Goal: Browse casually

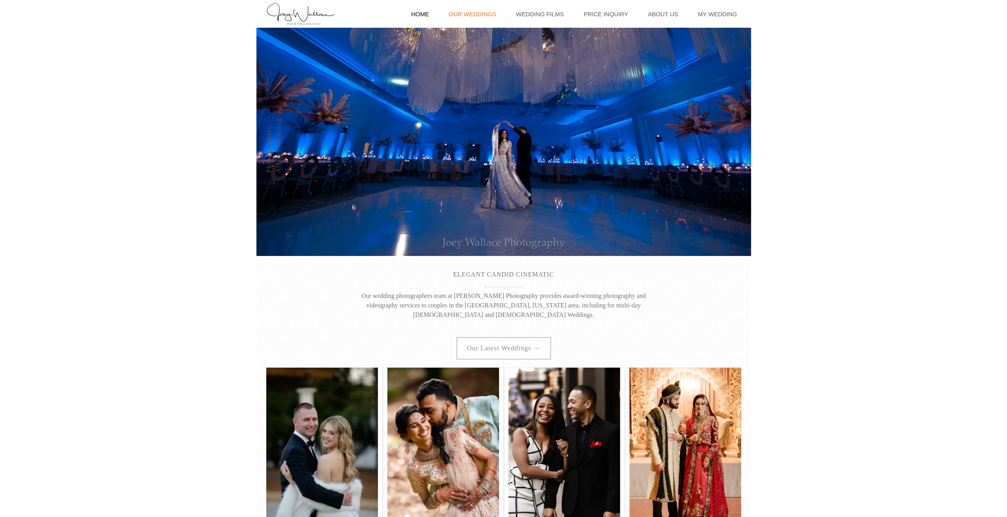
click at [474, 12] on link "Our Weddings" at bounding box center [472, 14] width 55 height 28
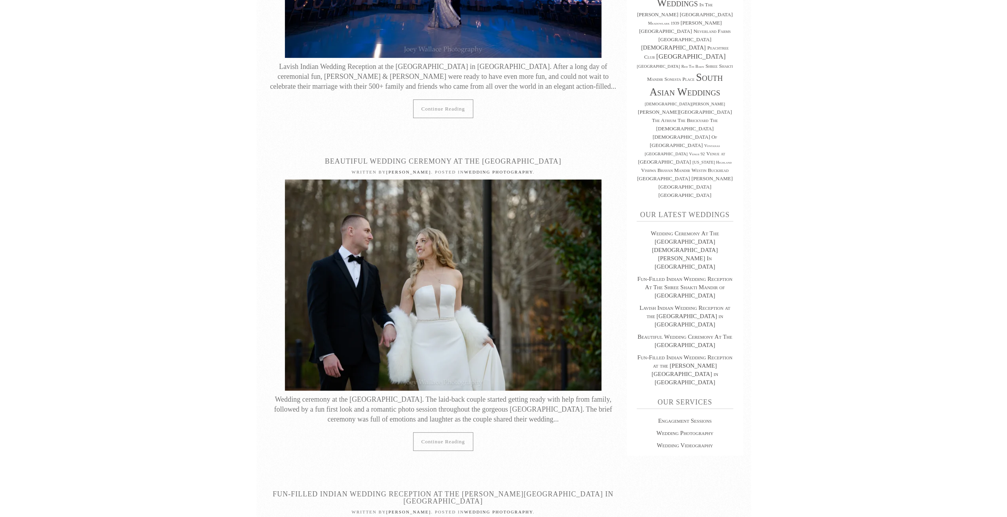
scroll to position [277, 0]
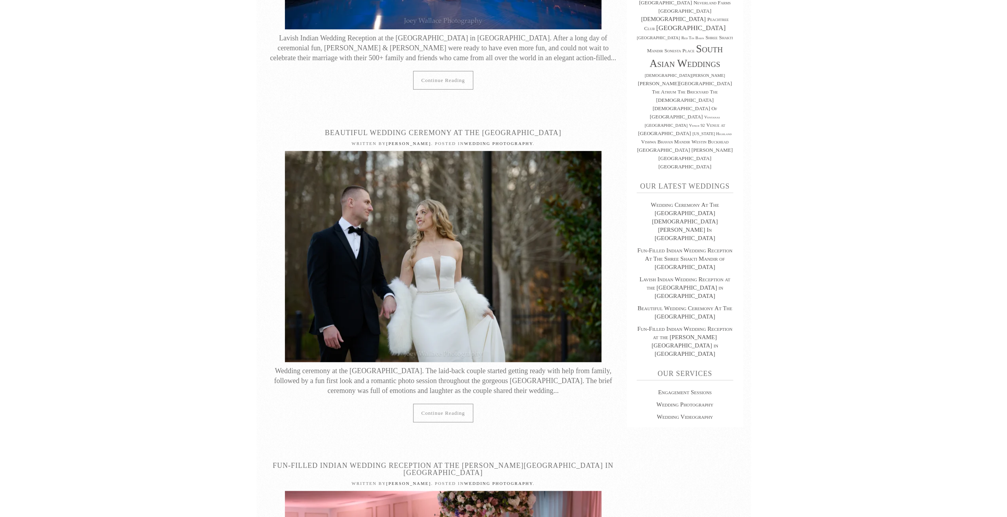
click at [484, 216] on img at bounding box center [443, 256] width 317 height 211
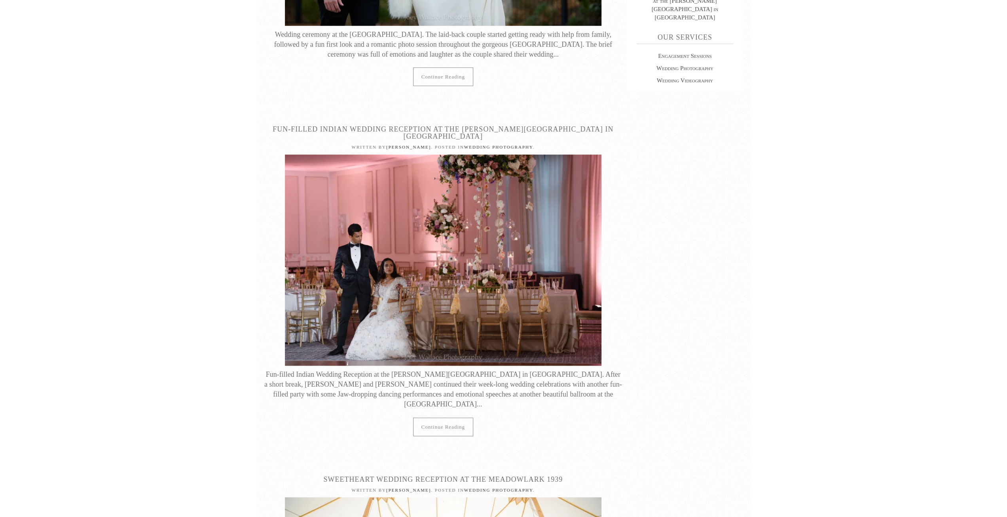
scroll to position [673, 0]
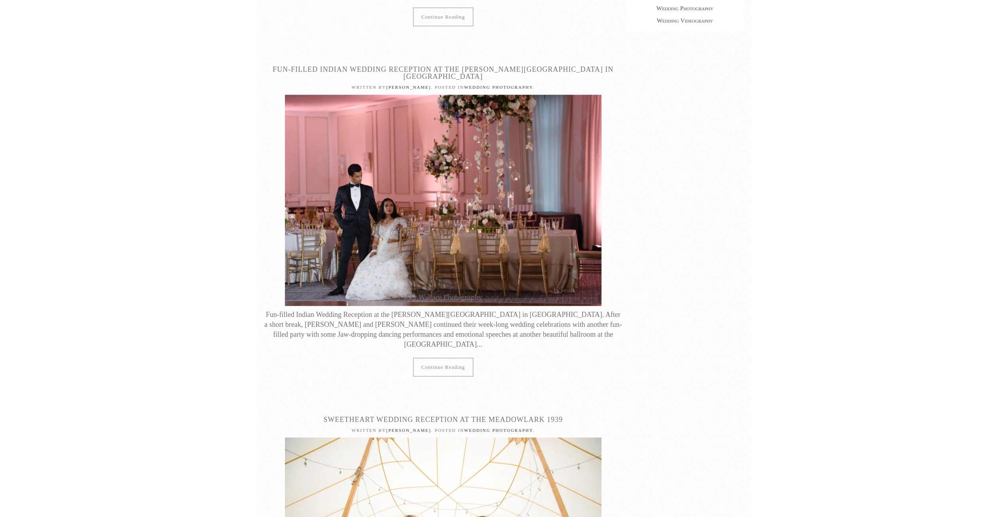
click at [459, 181] on img at bounding box center [443, 200] width 317 height 211
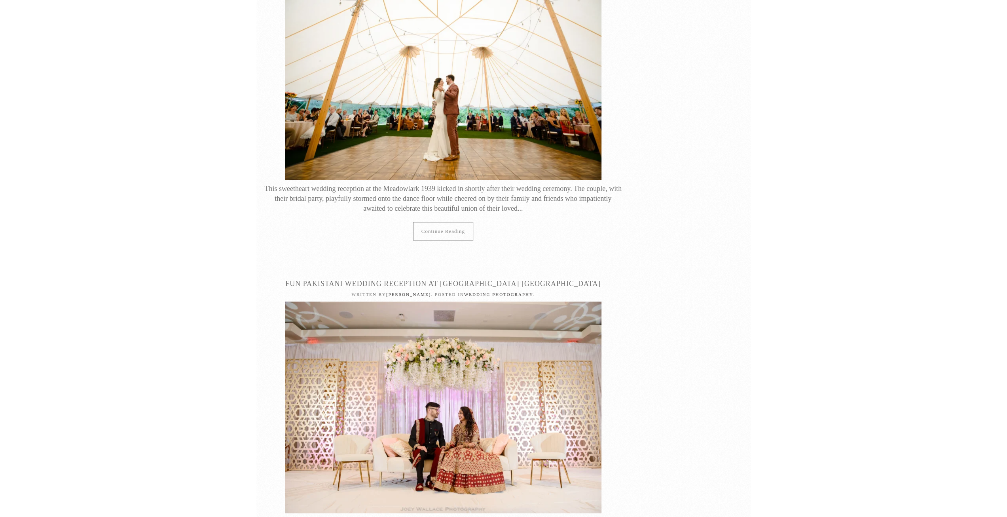
scroll to position [1187, 0]
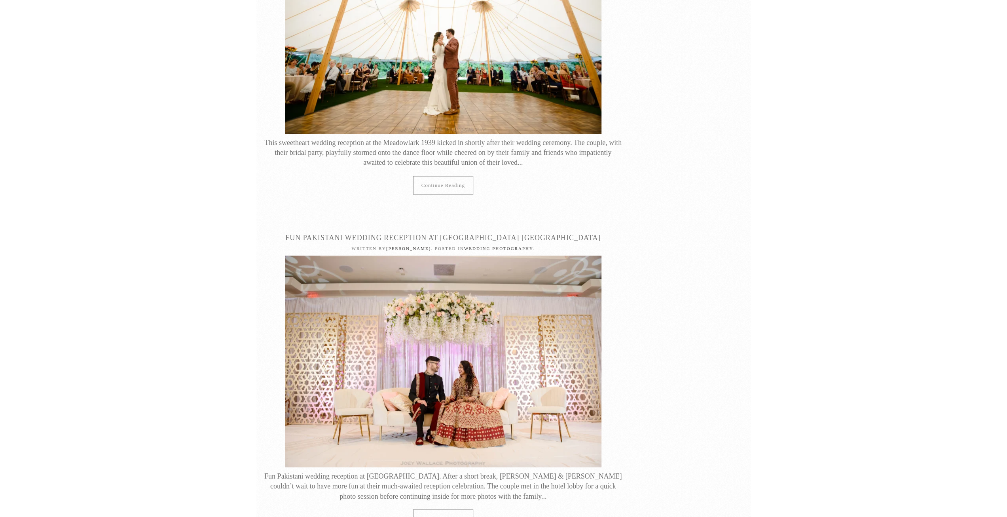
click at [533, 291] on img at bounding box center [443, 360] width 317 height 211
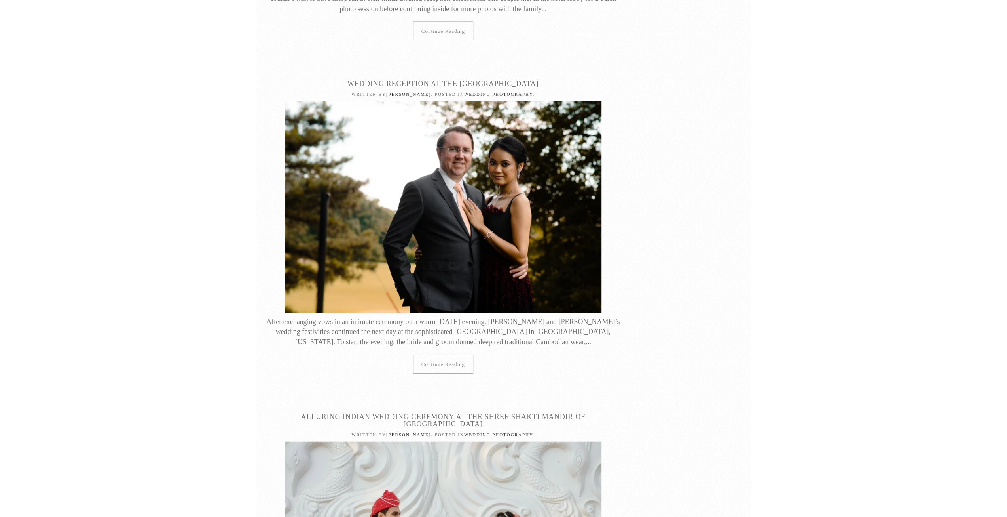
scroll to position [1742, 0]
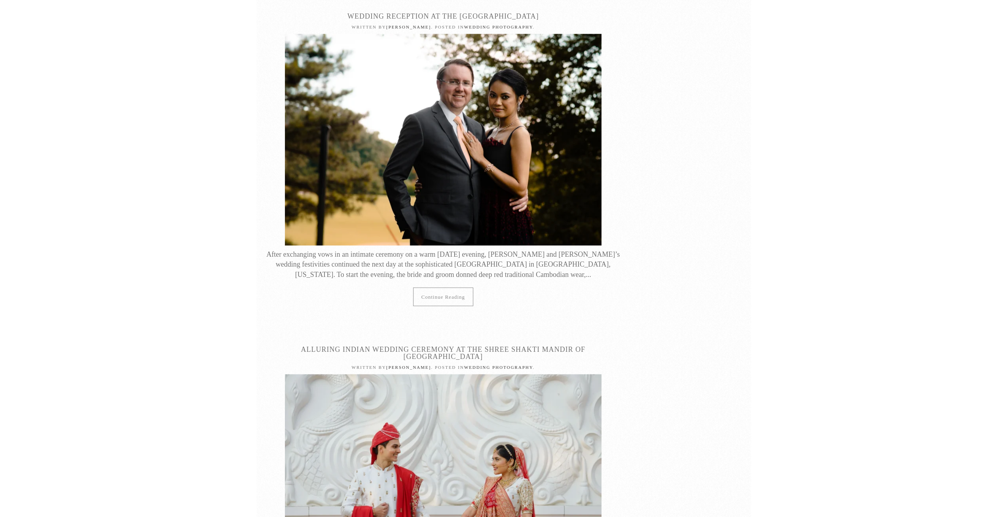
click at [508, 87] on img at bounding box center [443, 139] width 317 height 211
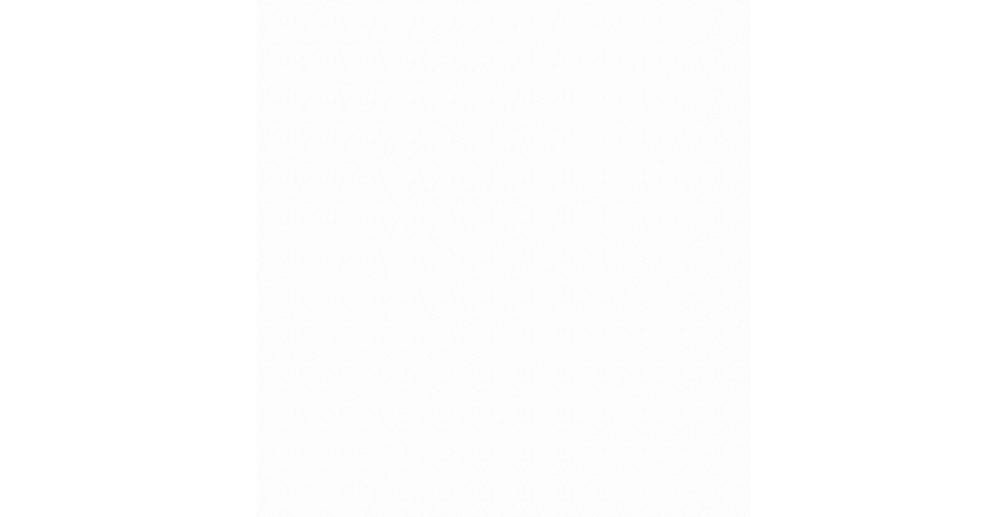
scroll to position [22759, 0]
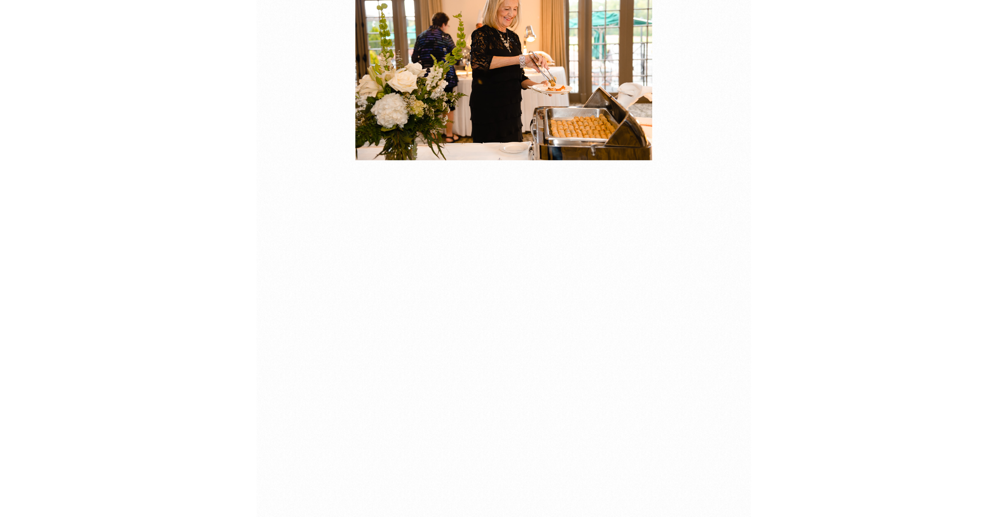
scroll to position [22640, 0]
